Goal: Check status

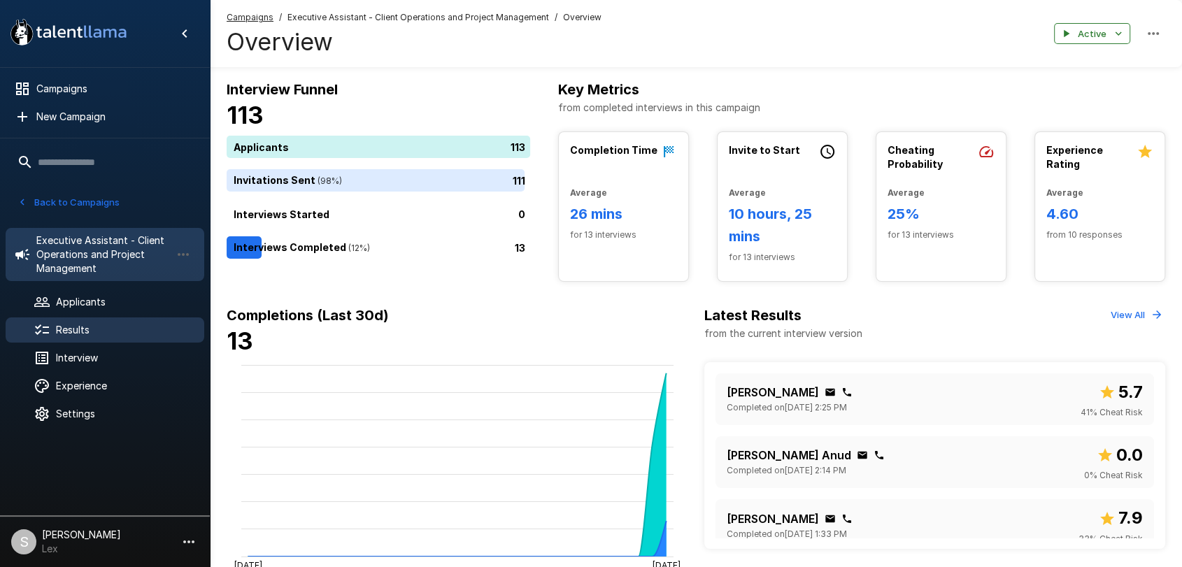
click at [87, 322] on div "Results" at bounding box center [105, 330] width 199 height 25
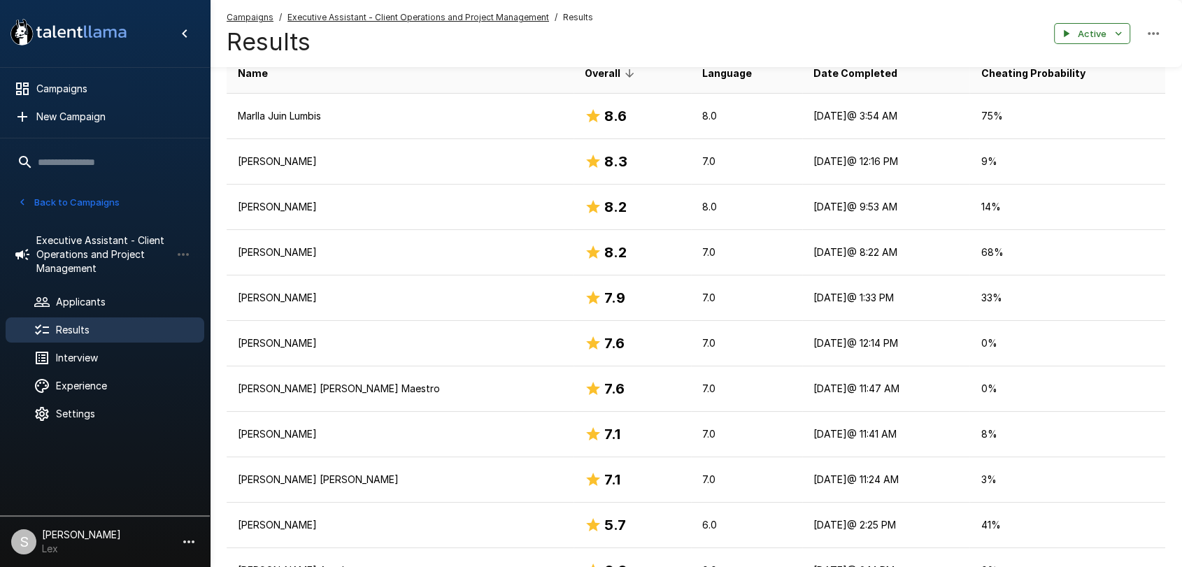
scroll to position [267, 0]
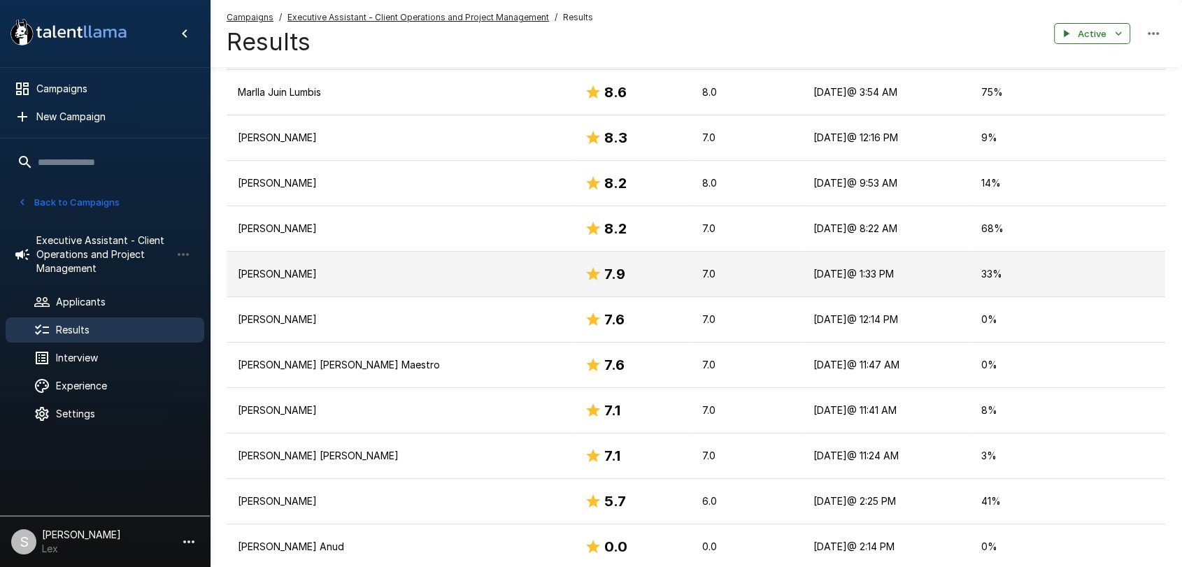
click at [605, 281] on h6 "7.9" at bounding box center [615, 274] width 21 height 22
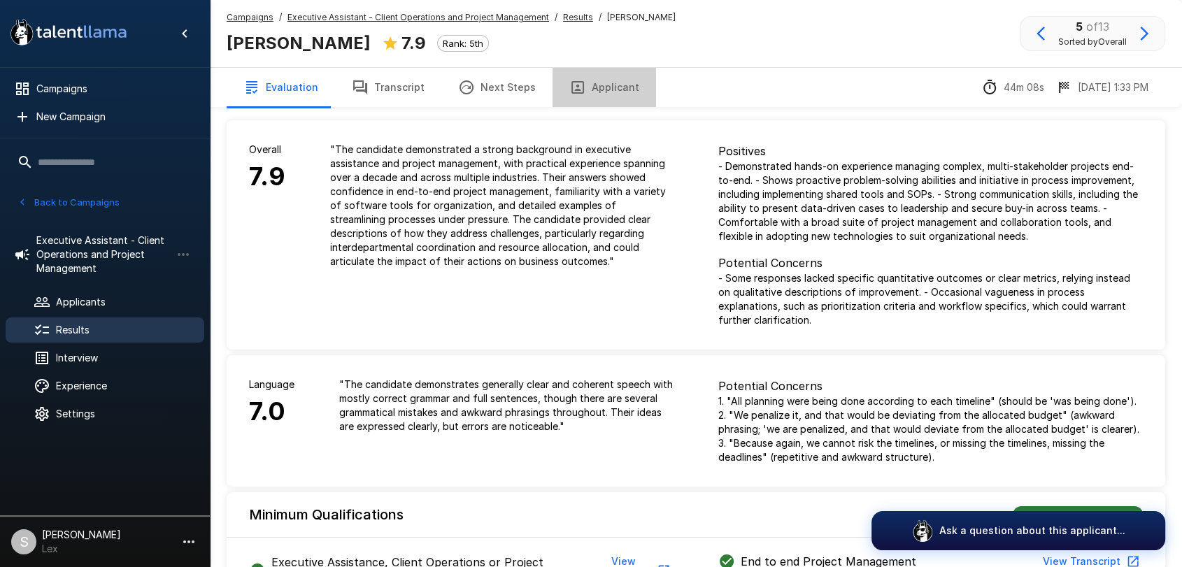
click at [593, 87] on button "Applicant" at bounding box center [605, 87] width 104 height 39
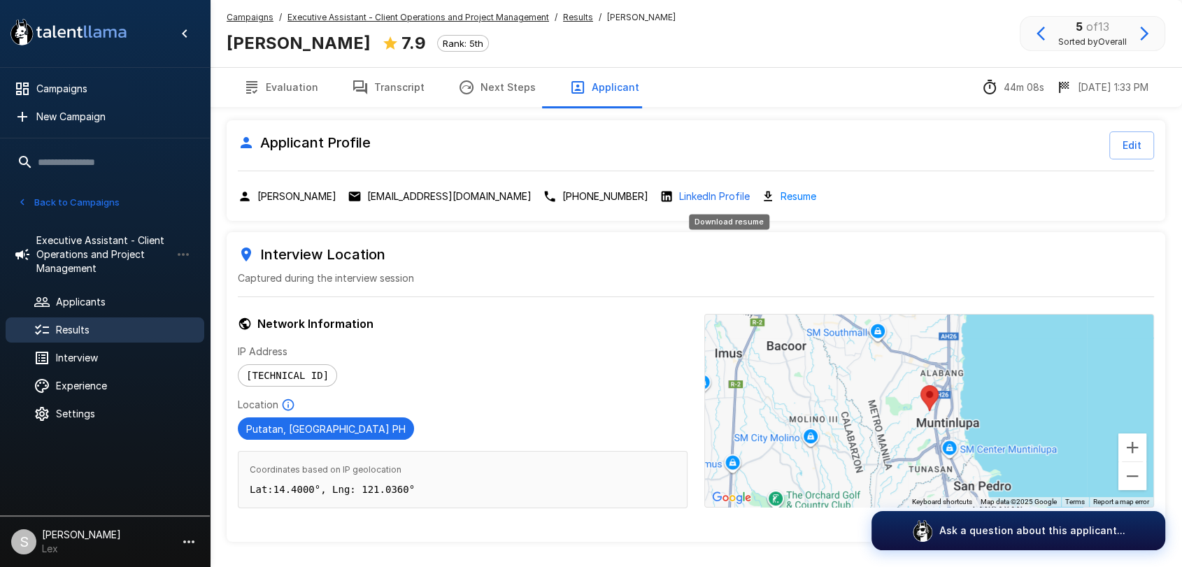
click at [781, 195] on link "Resume" at bounding box center [799, 196] width 36 height 16
